Goal: Task Accomplishment & Management: Manage account settings

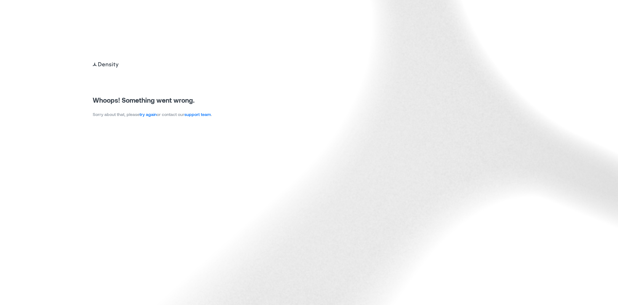
click at [151, 116] on link "try again" at bounding box center [148, 113] width 17 height 5
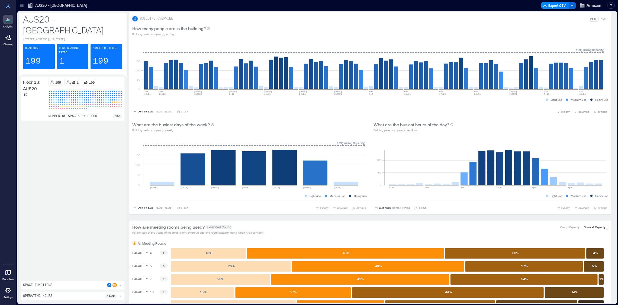
click at [24, 7] on icon at bounding box center [21, 5] width 5 height 5
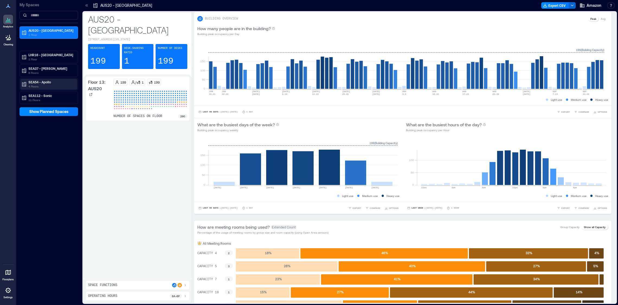
click at [40, 85] on p "4 Floors" at bounding box center [51, 86] width 46 height 4
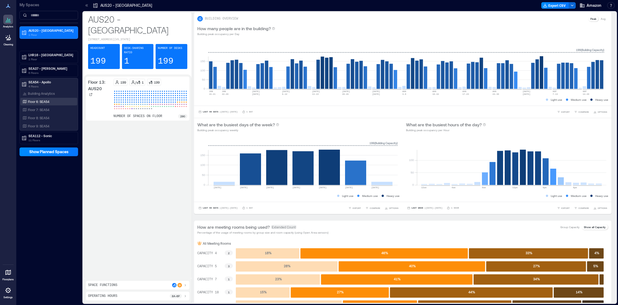
click at [44, 104] on div "Floor 6: SEA54" at bounding box center [47, 101] width 53 height 5
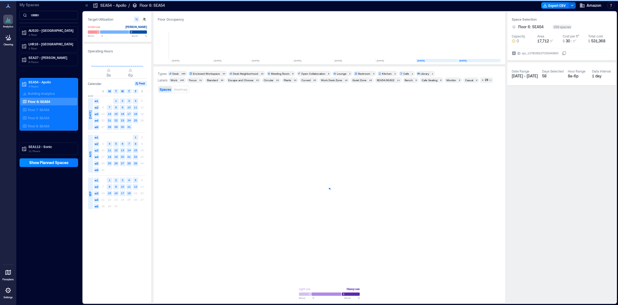
scroll to position [0, 25]
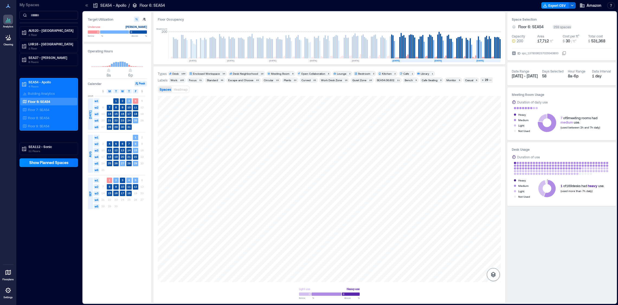
click at [499, 276] on button "button" at bounding box center [493, 274] width 13 height 13
click at [493, 248] on icon "button" at bounding box center [493, 245] width 7 height 7
click at [339, 140] on div at bounding box center [329, 189] width 343 height 186
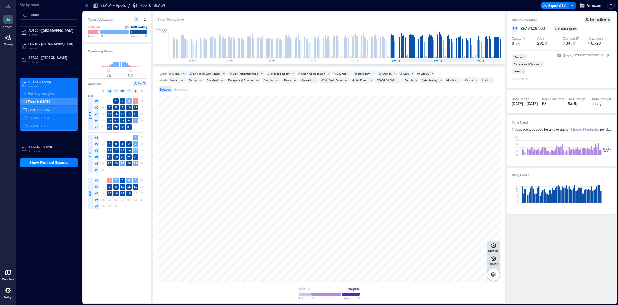
click at [50, 107] on div "Floor 7: SEA54" at bounding box center [48, 110] width 57 height 8
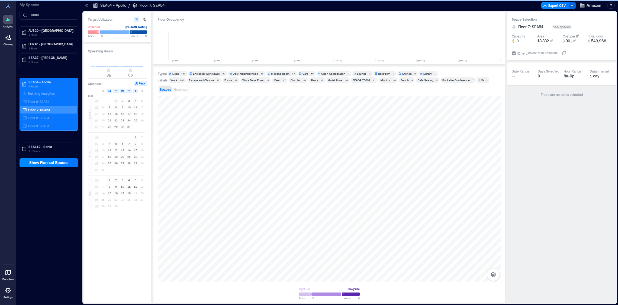
scroll to position [0, 25]
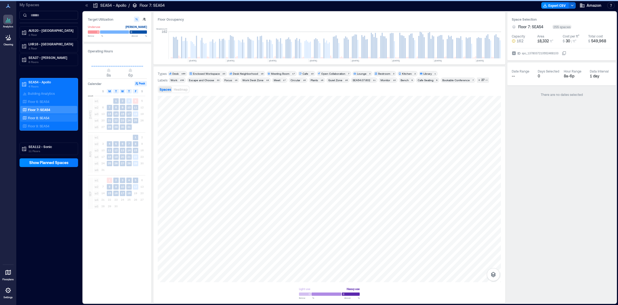
click at [49, 119] on p "Floor 8: SEA54" at bounding box center [38, 118] width 21 height 4
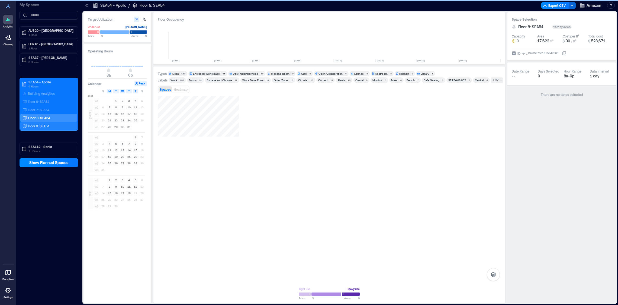
scroll to position [0, 25]
click at [44, 127] on p "Floor 9: SEA54" at bounding box center [38, 126] width 21 height 4
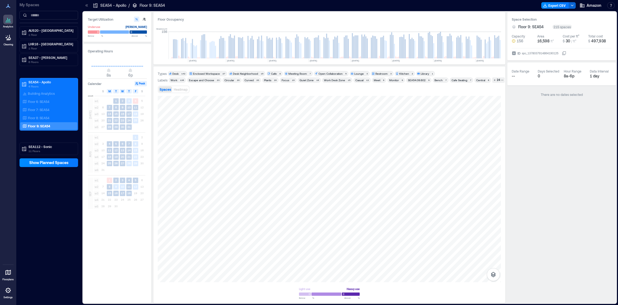
click at [7, 291] on icon at bounding box center [8, 290] width 7 height 7
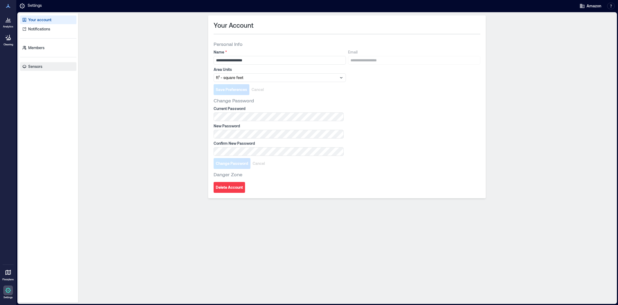
click at [49, 65] on link "Sensors" at bounding box center [48, 66] width 56 height 9
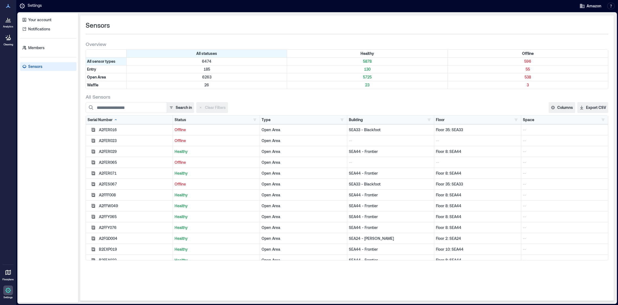
scroll to position [630, 0]
click at [360, 120] on div "Building" at bounding box center [356, 119] width 14 height 5
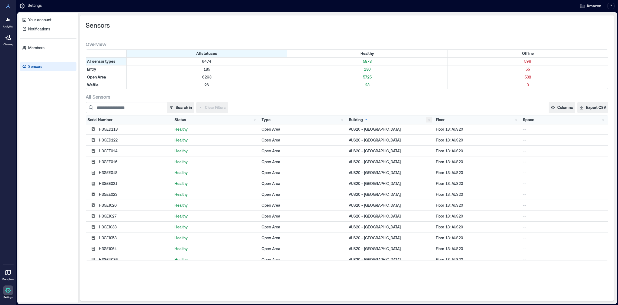
click at [430, 120] on button "button" at bounding box center [429, 119] width 7 height 5
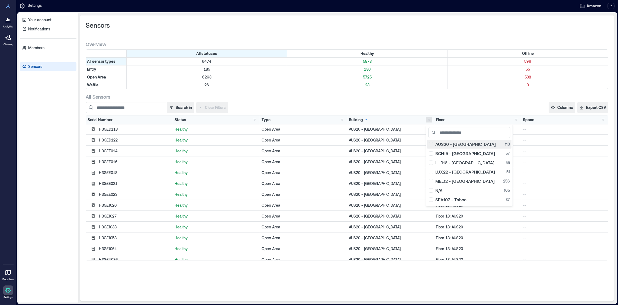
click at [433, 142] on div "AUS20 - [GEOGRAPHIC_DATA] 113" at bounding box center [469, 143] width 81 height 5
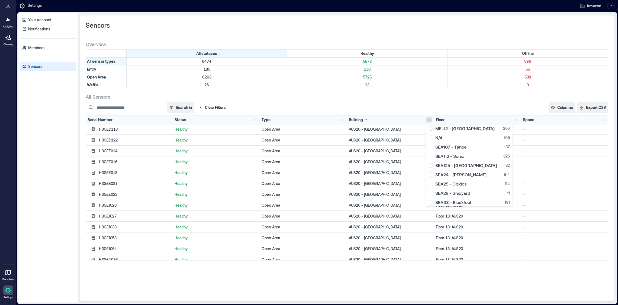
scroll to position [68, 0]
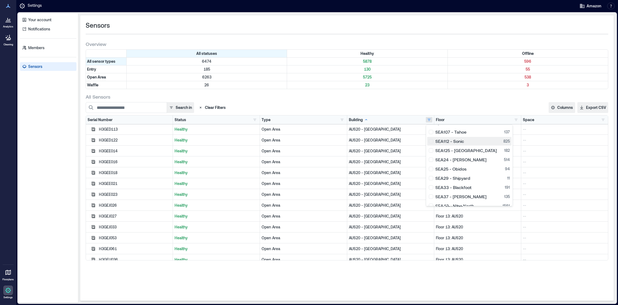
click at [438, 140] on div "SEA112 - Sonic 825" at bounding box center [469, 140] width 81 height 5
click at [465, 183] on button "SEA37 - [PERSON_NAME] 135" at bounding box center [470, 180] width 84 height 9
click at [467, 170] on div "SEA54 - Apollo 404" at bounding box center [469, 170] width 81 height 5
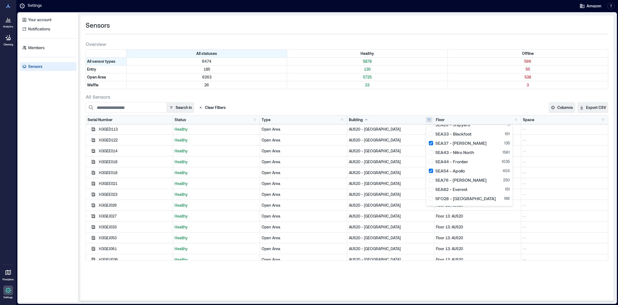
click at [469, 100] on div "All Sensors Search in Clear Filters Columns Serial Number Status Type Building …" at bounding box center [347, 176] width 523 height 167
click at [254, 118] on button "button" at bounding box center [255, 119] width 7 height 5
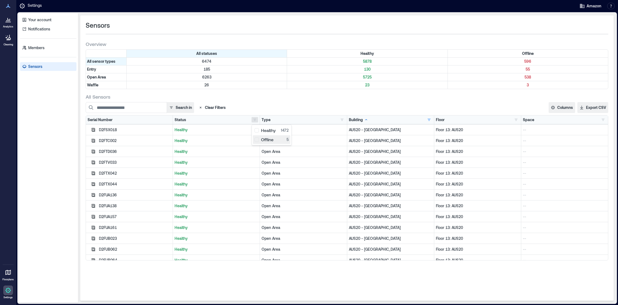
click at [265, 136] on button "Offline 5" at bounding box center [271, 139] width 37 height 9
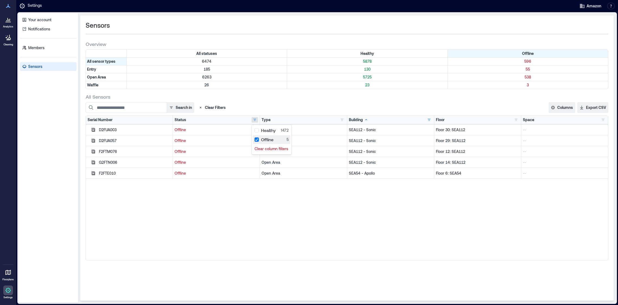
scroll to position [64, 0]
click at [225, 209] on div "D2FUA003 Offline Open Area SEA112 - Sonic Floor 30: SEA112 -- D2FUA057 Offline …" at bounding box center [347, 192] width 522 height 136
click at [429, 120] on button "button" at bounding box center [429, 119] width 7 height 5
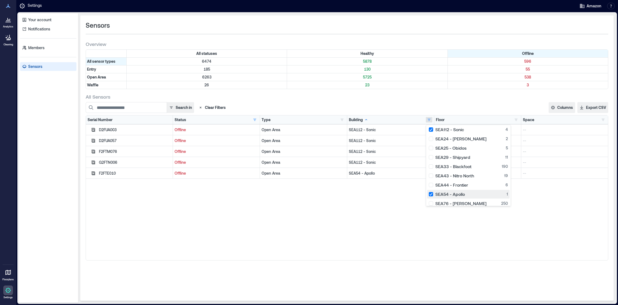
scroll to position [61, 0]
click at [308, 202] on div "D2FUA003 Offline Open Area SEA112 - Sonic Floor 30: SEA112 -- D2FUA057 Offline …" at bounding box center [347, 192] width 522 height 136
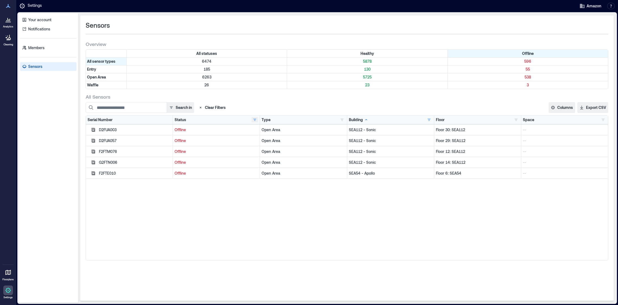
click at [255, 120] on button "button" at bounding box center [255, 119] width 7 height 5
click at [260, 140] on div "Offline 5" at bounding box center [272, 139] width 34 height 5
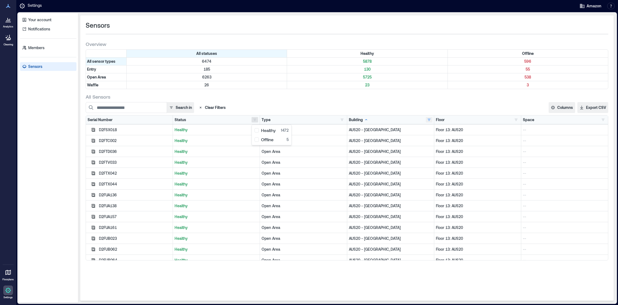
click at [429, 119] on button "button" at bounding box center [429, 119] width 7 height 5
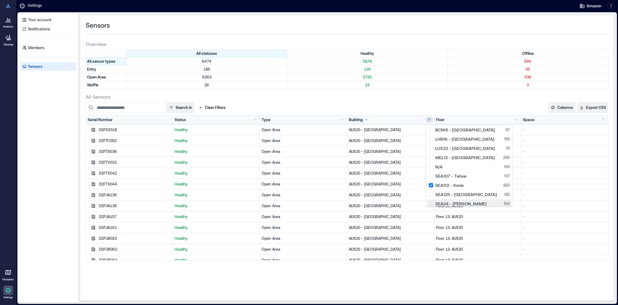
scroll to position [0, 0]
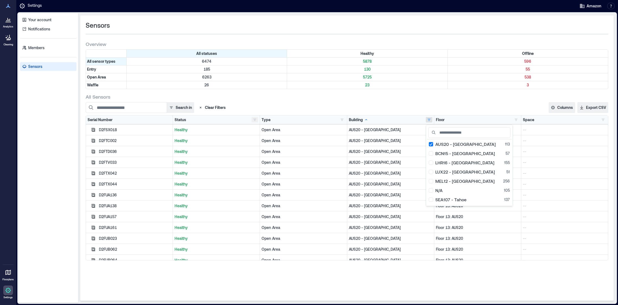
click at [254, 117] on button "button" at bounding box center [255, 119] width 7 height 5
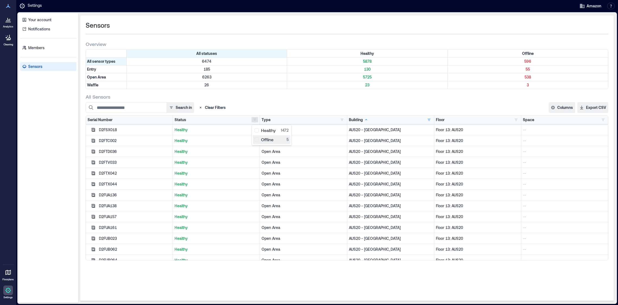
click at [264, 137] on div "Offline 5" at bounding box center [272, 139] width 34 height 5
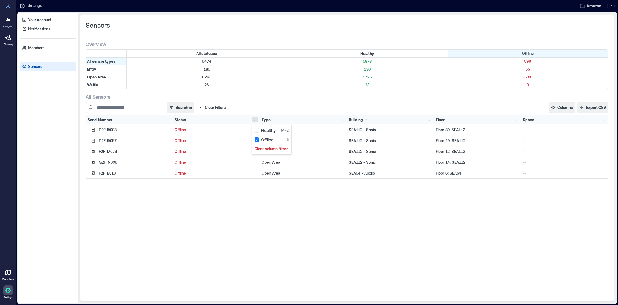
click at [378, 214] on div "D2FUA003 Offline Open Area SEA112 - Sonic Floor 30: SEA112 -- D2FUA057 Offline …" at bounding box center [347, 192] width 522 height 136
